Goal: Task Accomplishment & Management: Manage account settings

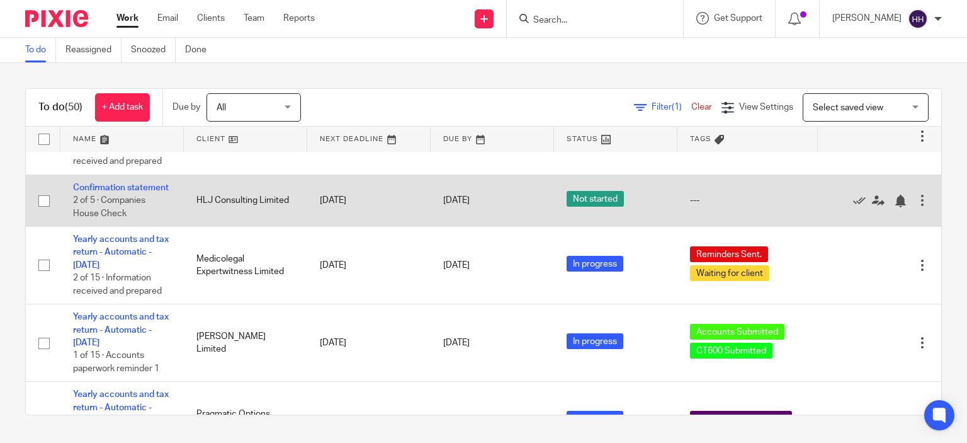
scroll to position [133, 0]
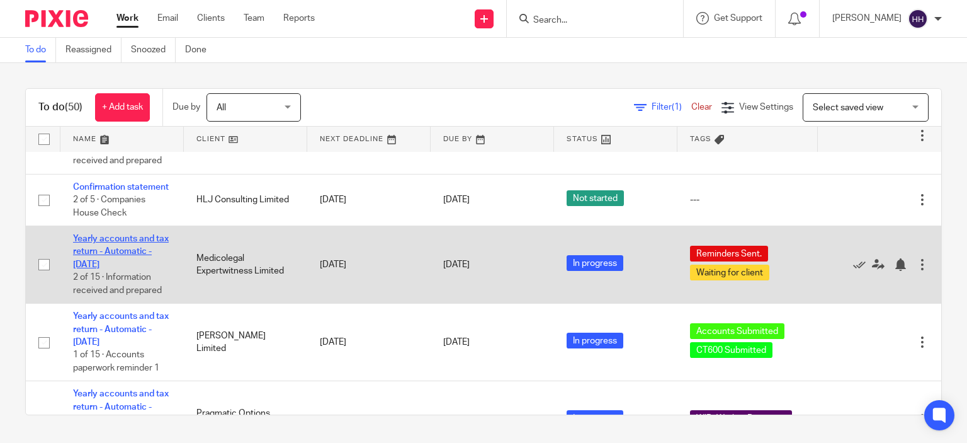
click at [134, 62] on link "Yearly accounts and tax return - Automatic - [DATE]" at bounding box center [121, 251] width 96 height 35
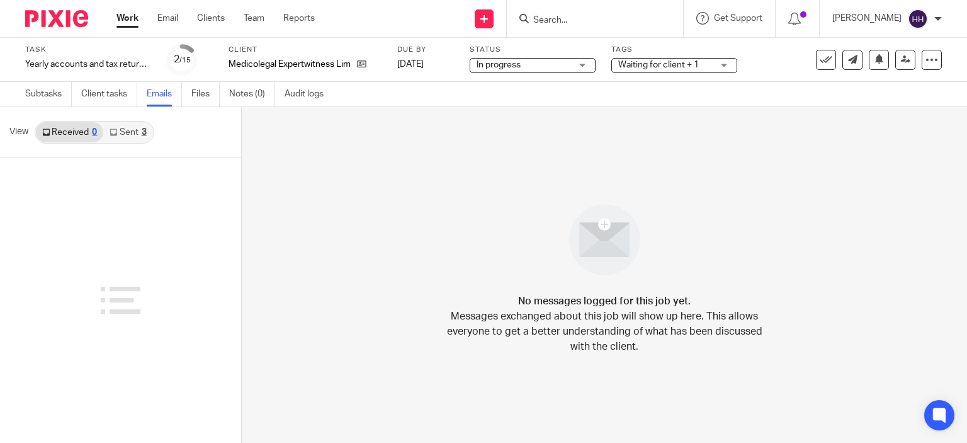
click at [207, 91] on link "Files" at bounding box center [205, 94] width 28 height 25
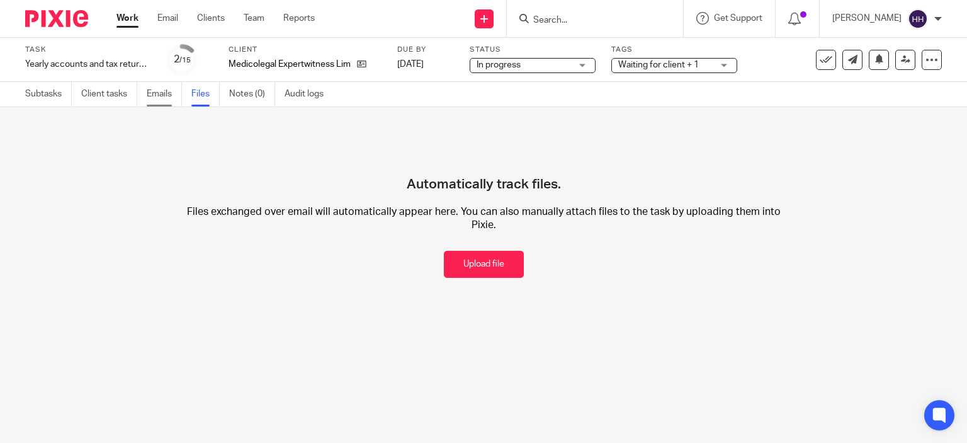
click at [164, 93] on link "Emails" at bounding box center [164, 94] width 35 height 25
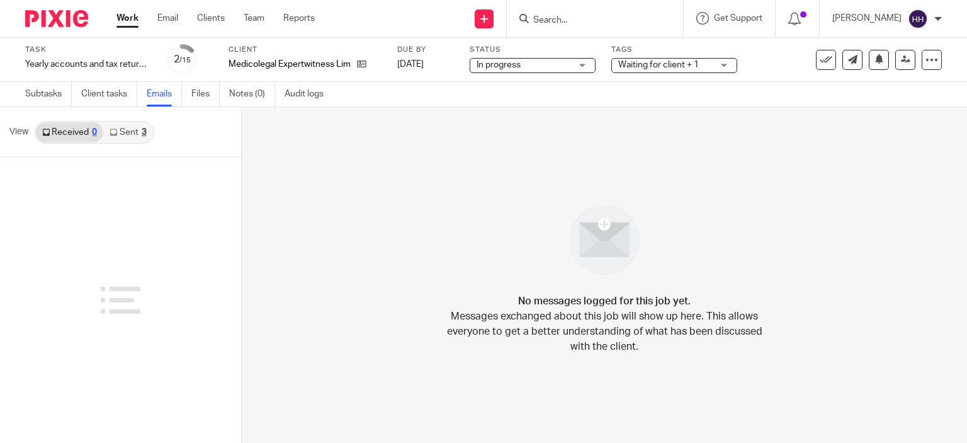
click at [120, 128] on link "Sent 3" at bounding box center [127, 132] width 49 height 20
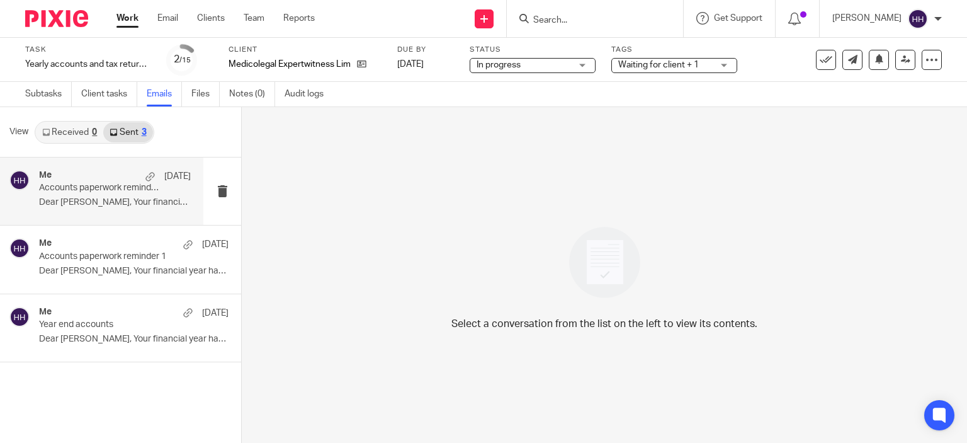
click at [139, 196] on div "Me 9 Oct Accounts paperwork reminder 2 Dear Manian, Your financial year has jus…" at bounding box center [115, 191] width 152 height 42
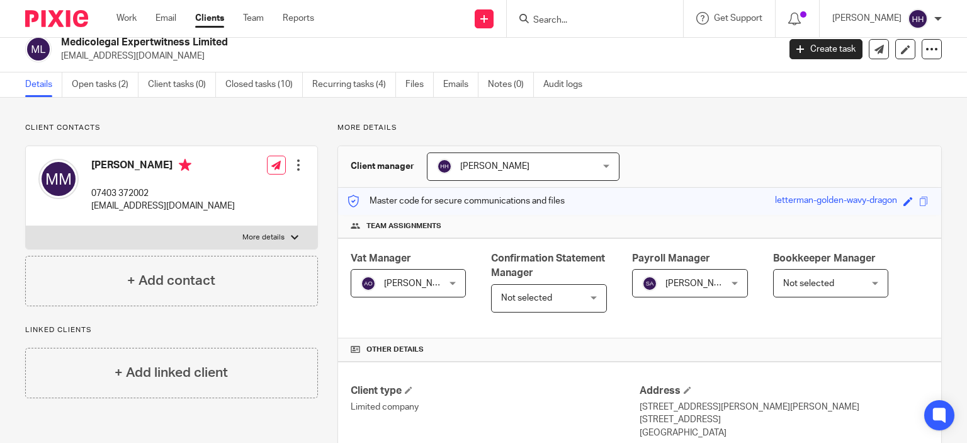
scroll to position [12, 0]
click at [107, 76] on link "Open tasks (2)" at bounding box center [105, 84] width 67 height 25
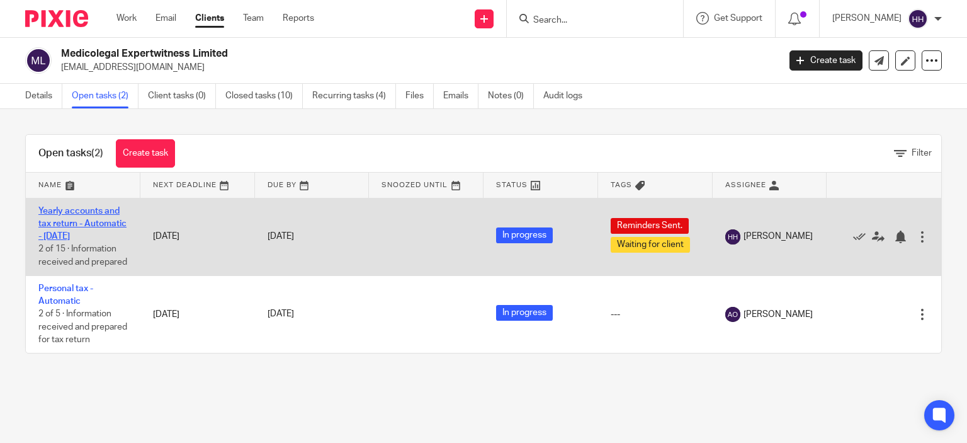
click at [99, 237] on link "Yearly accounts and tax return - Automatic - [DATE]" at bounding box center [82, 224] width 88 height 35
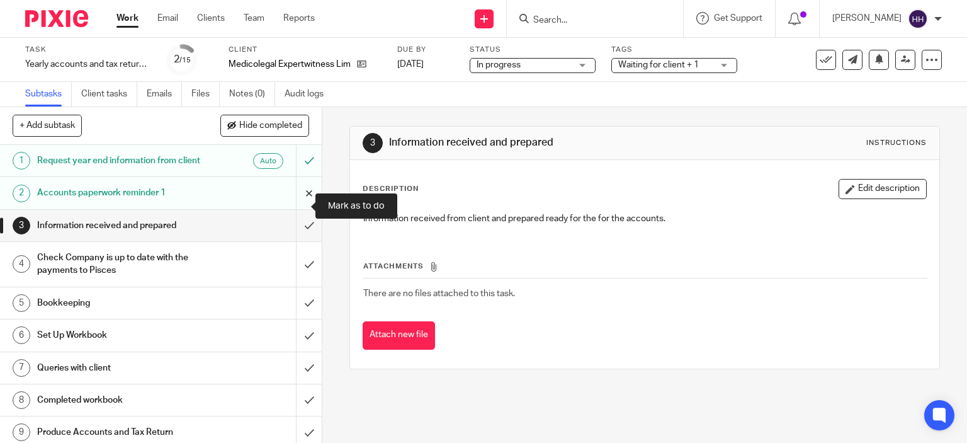
click at [295, 201] on input "submit" at bounding box center [161, 192] width 322 height 31
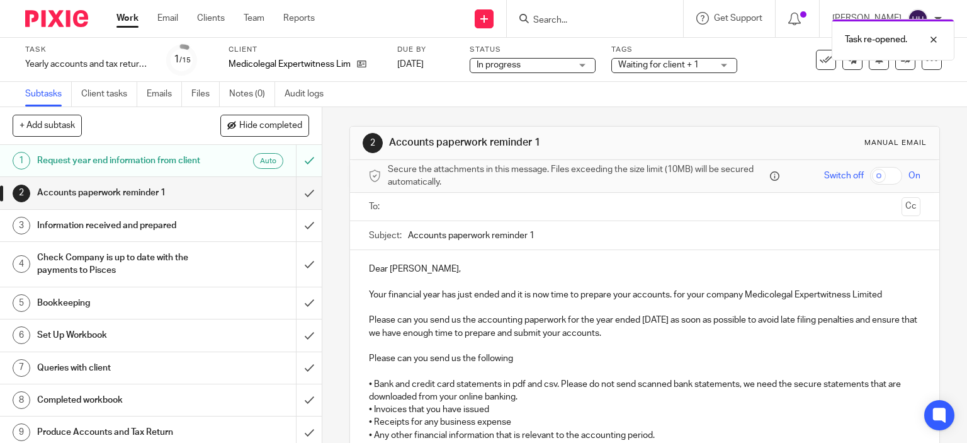
click at [413, 211] on input "text" at bounding box center [644, 207] width 504 height 14
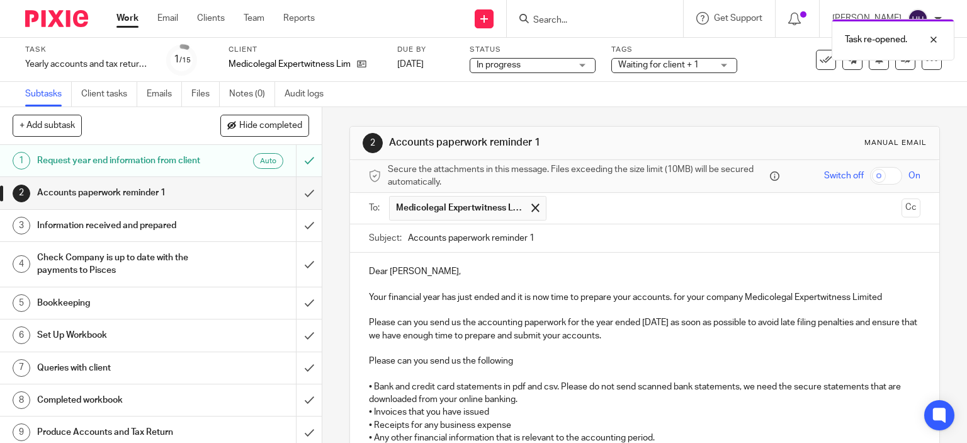
click at [561, 231] on input "Accounts paperwork reminder 1" at bounding box center [664, 238] width 513 height 28
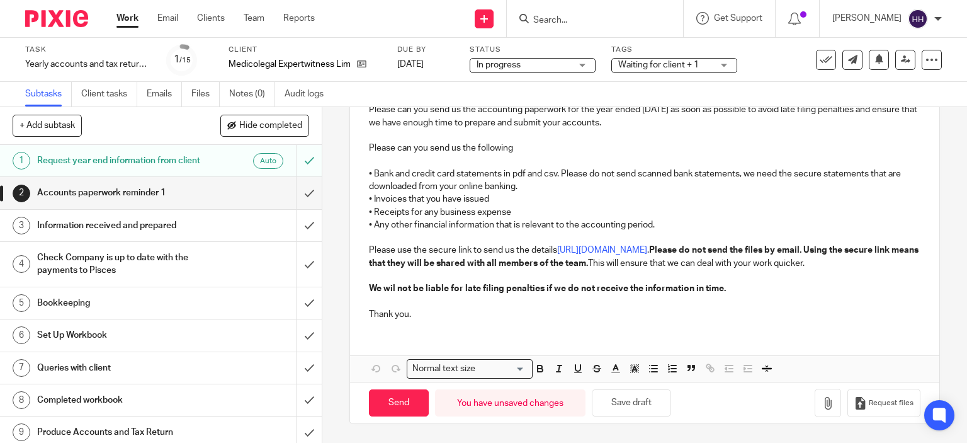
type input "Accounts paperwork reminder 4"
click at [390, 286] on strong "We wil not be liable for late filing penalties if we do not receive the informa…" at bounding box center [547, 288] width 357 height 9
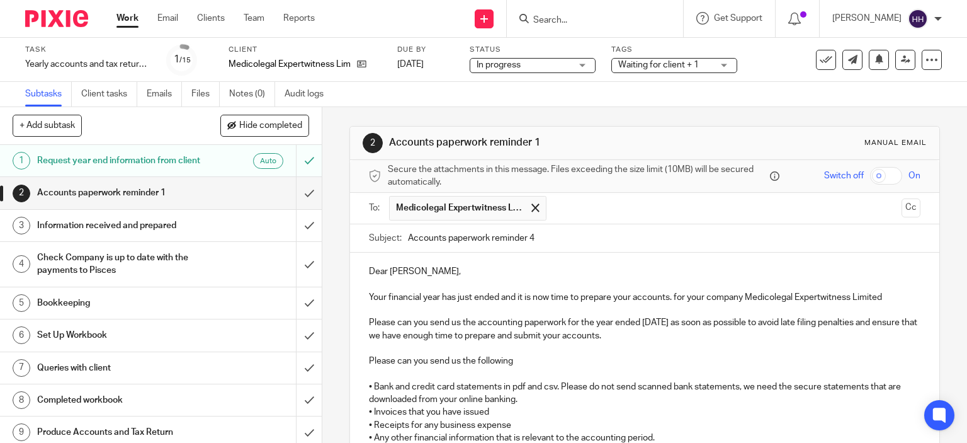
click at [545, 234] on input "Accounts paperwork reminder 4" at bounding box center [664, 238] width 513 height 28
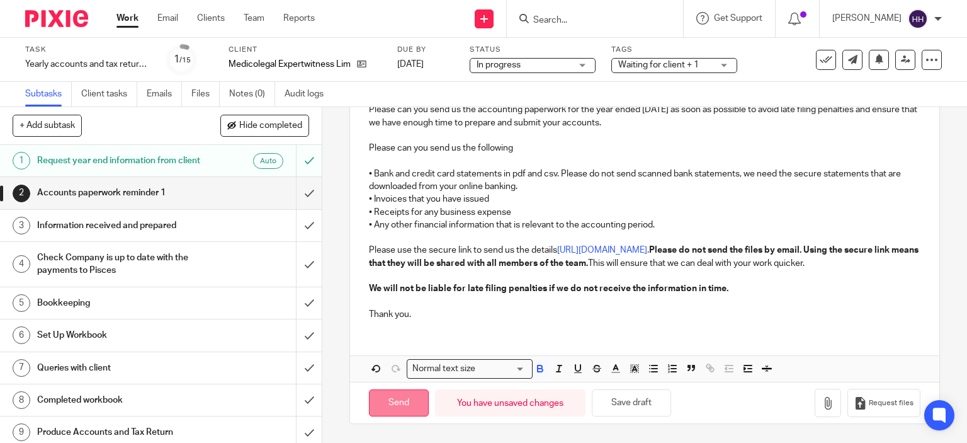
type input "Accounts paperwork reminder 3"
click at [395, 405] on input "Send" at bounding box center [399, 402] width 60 height 27
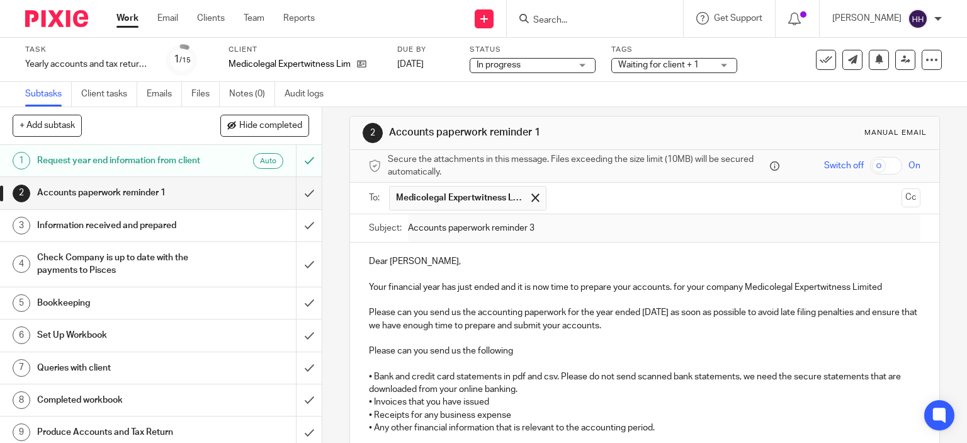
scroll to position [0, 0]
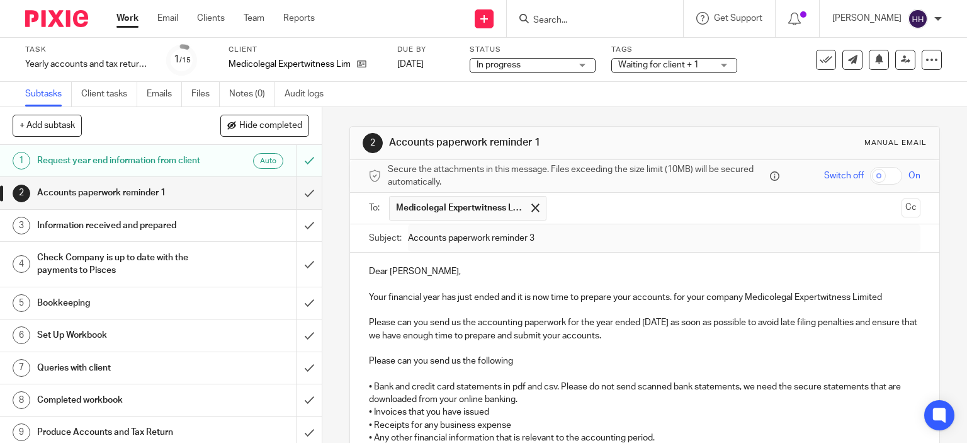
type input "Sent"
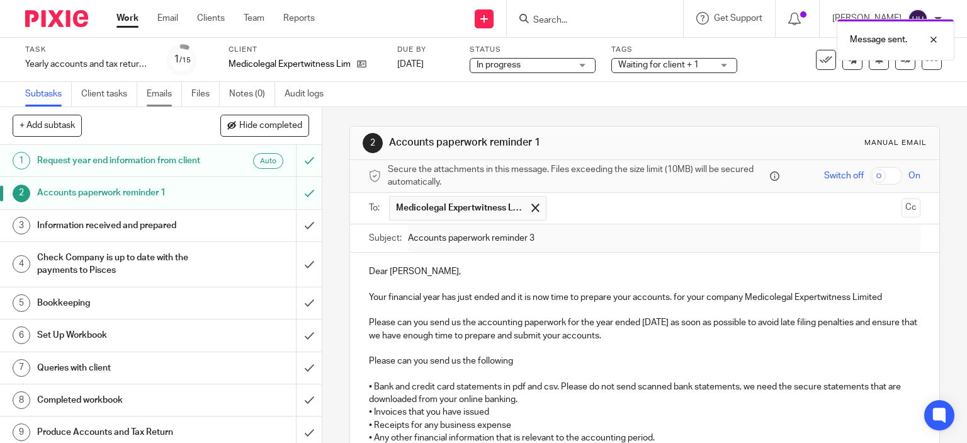
click at [169, 91] on link "Emails" at bounding box center [164, 94] width 35 height 25
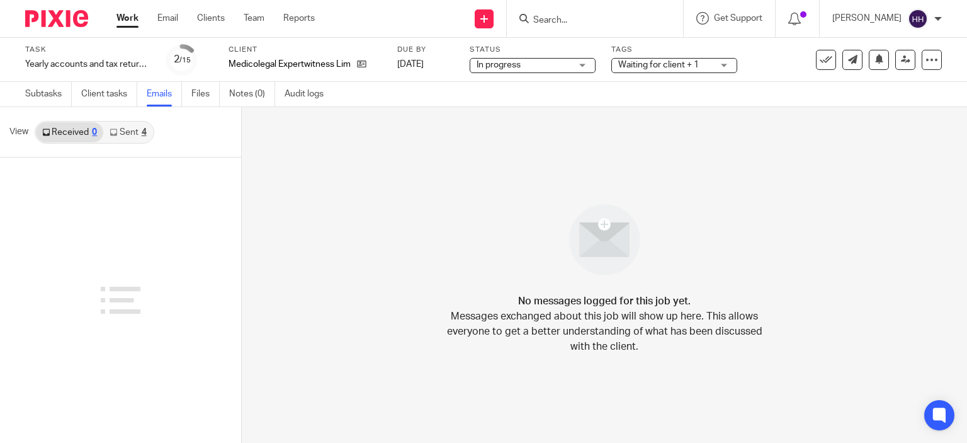
click at [125, 135] on link "Sent 4" at bounding box center [127, 132] width 49 height 20
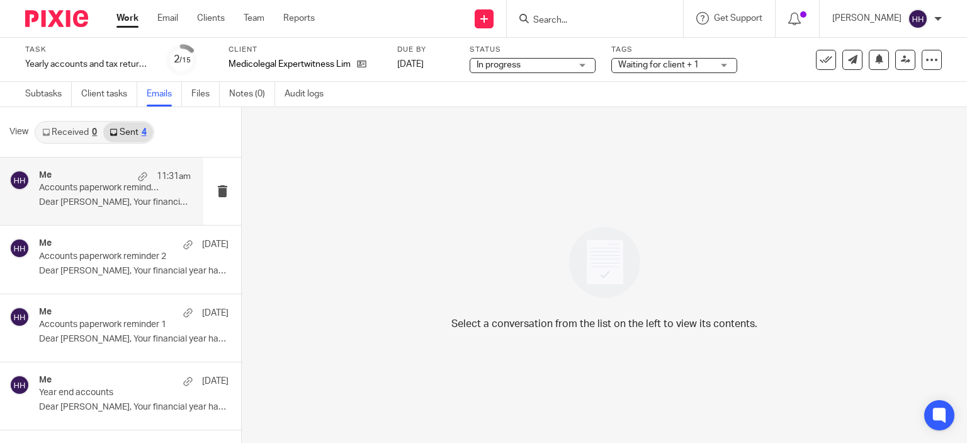
click at [133, 198] on p "Dear Manian, Your financial year has just..." at bounding box center [115, 202] width 152 height 11
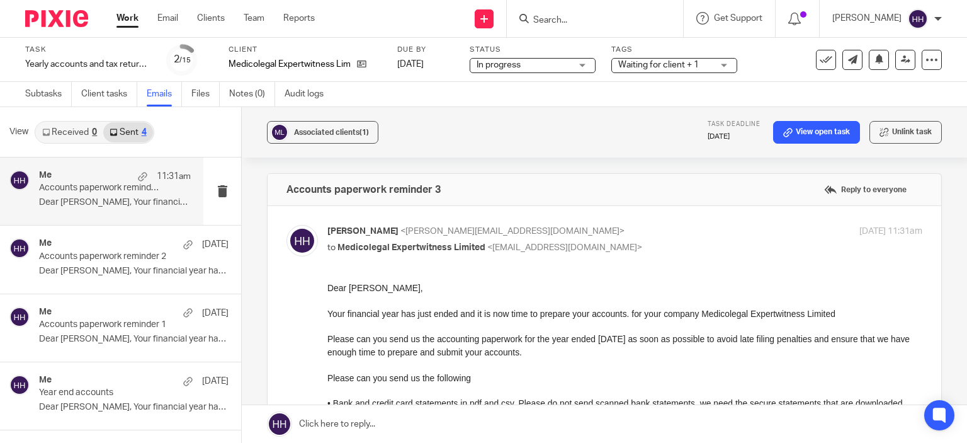
click at [60, 21] on img at bounding box center [56, 18] width 63 height 17
